Goal: Check status: Check status

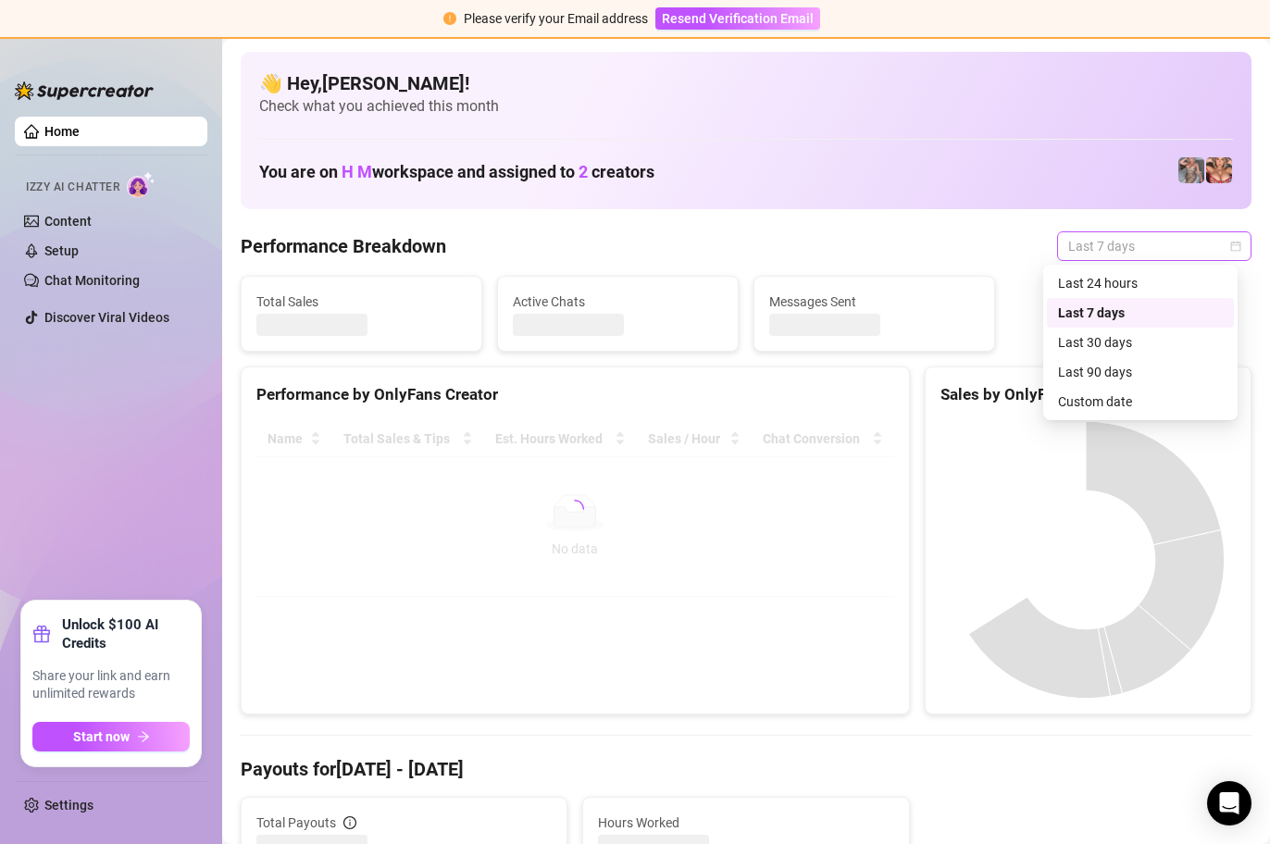
click at [1171, 248] on span "Last 7 days" at bounding box center [1154, 246] width 172 height 28
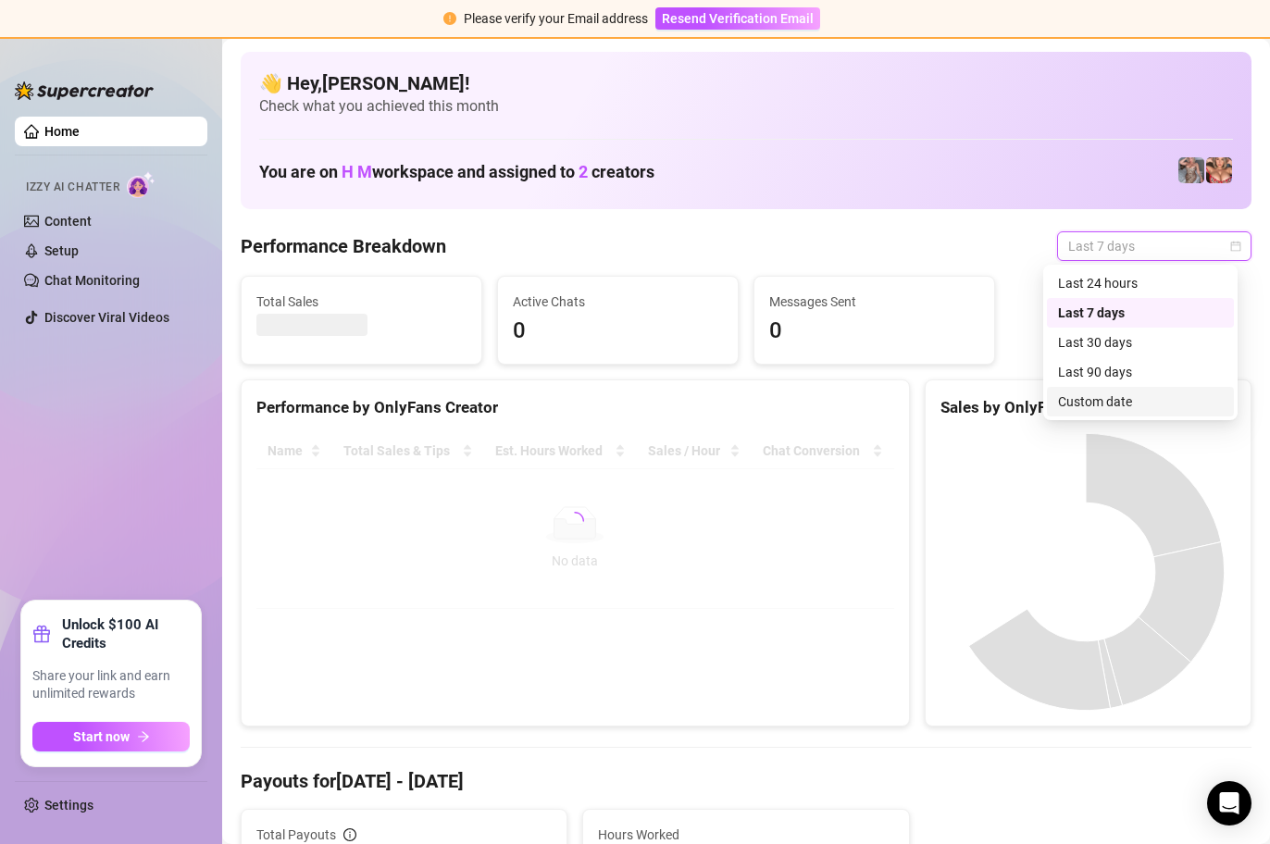
click at [1136, 394] on div "Custom date" at bounding box center [1140, 401] width 165 height 20
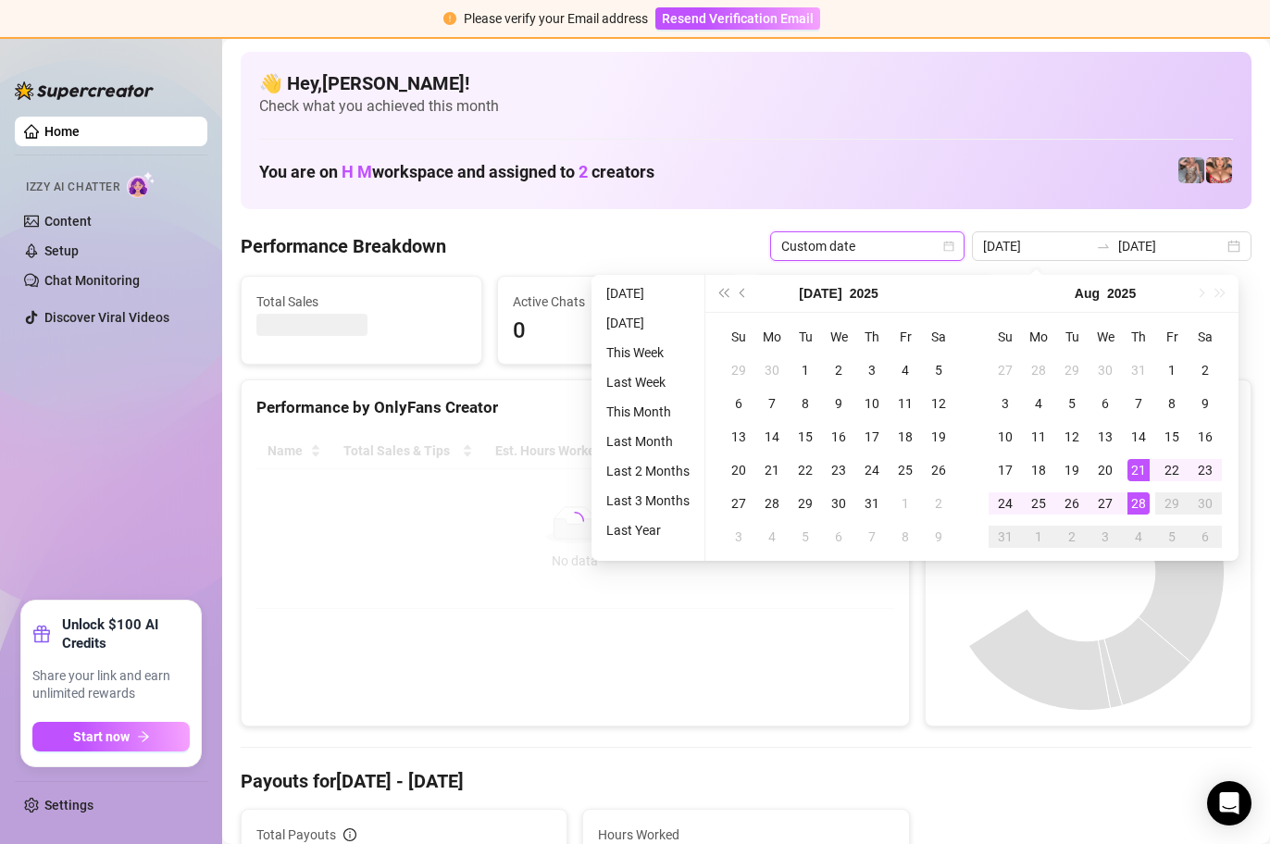
type input "[DATE]"
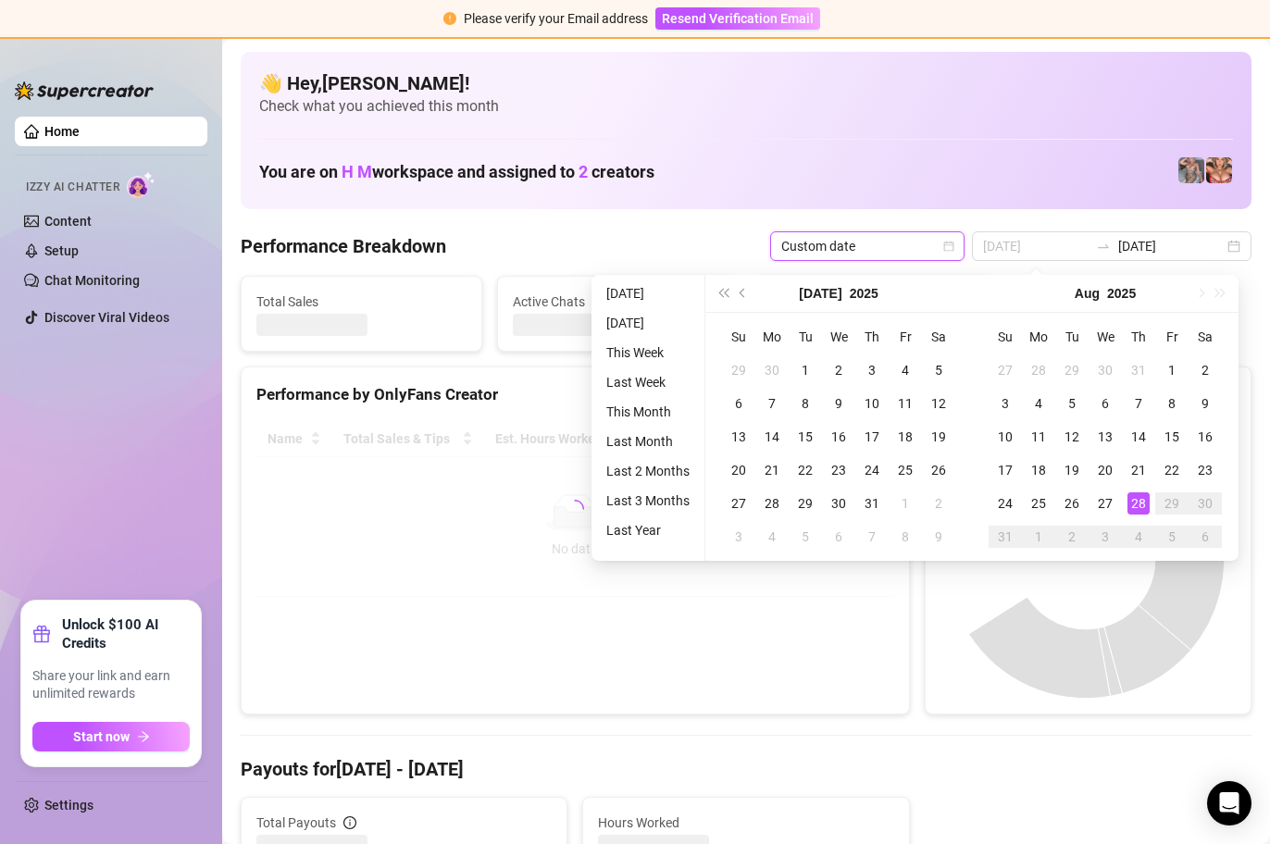
click at [1131, 504] on div "28" at bounding box center [1138, 503] width 22 height 22
type input "[DATE]"
